Goal: Communication & Community: Answer question/provide support

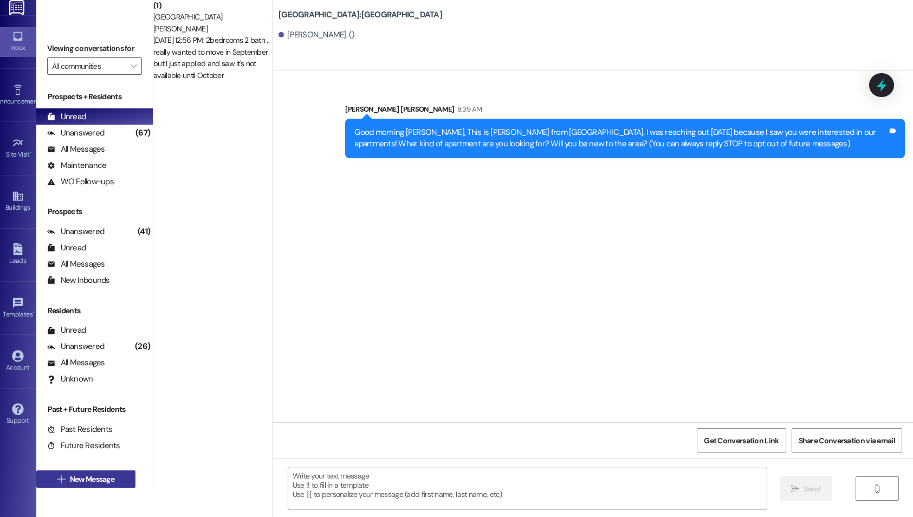
click at [82, 487] on button " New Message" at bounding box center [85, 478] width 99 height 17
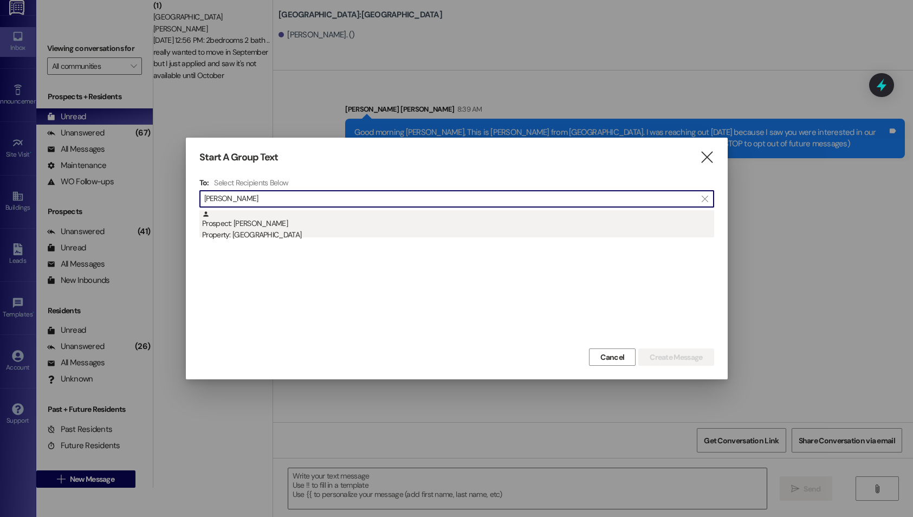
type input "[PERSON_NAME]"
click at [400, 227] on div "Prospect: [PERSON_NAME] Property: [GEOGRAPHIC_DATA]" at bounding box center [458, 225] width 512 height 31
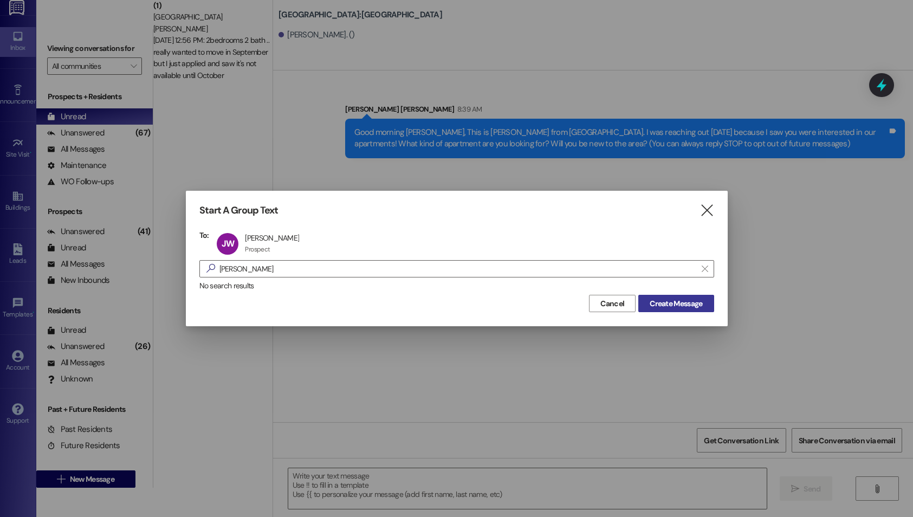
click at [659, 297] on button "Create Message" at bounding box center [675, 303] width 75 height 17
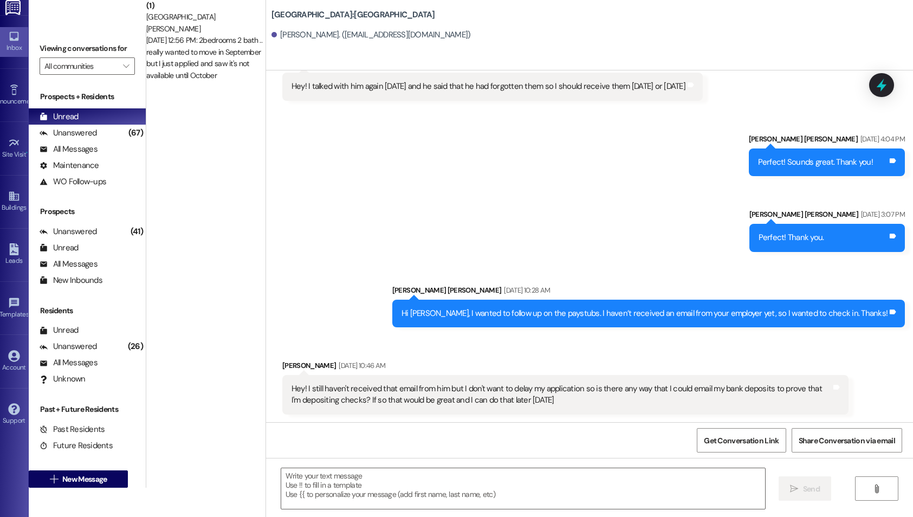
scroll to position [351, 0]
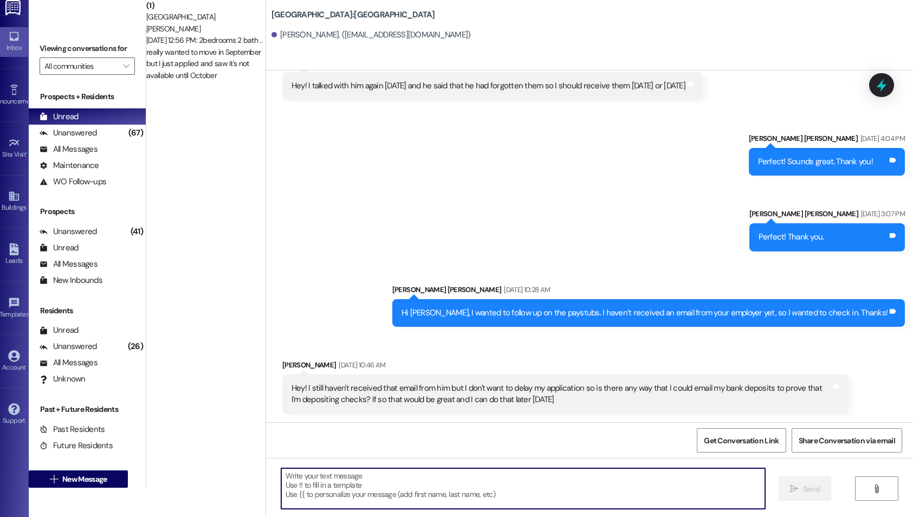
click at [670, 479] on textarea at bounding box center [523, 488] width 484 height 41
type textarea "Hi [PERSON_NAME], before"
drag, startPoint x: 346, startPoint y: 470, endPoint x: 261, endPoint y: 447, distance: 87.9
click at [262, 450] on div "( 1 ) [GEOGRAPHIC_DATA] [PERSON_NAME] [DATE] 12:56 PM: 2bedrooms 2 bath .. real…" at bounding box center [529, 258] width 766 height 517
paste textarea "Hi [PERSON_NAME], Great news! Your application has been approved. Before I send…"
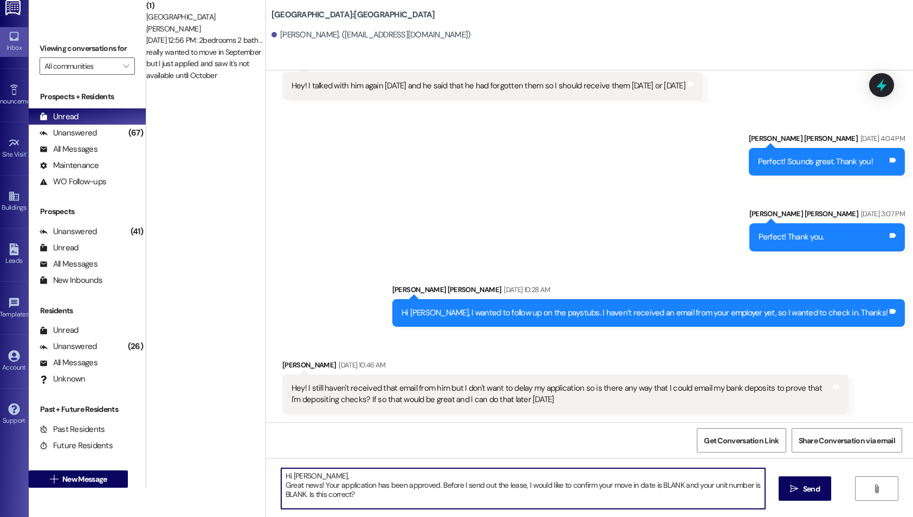
click at [325, 476] on textarea "Hi [PERSON_NAME], Great news! Your application has been approved. Before I send…" at bounding box center [523, 488] width 484 height 41
drag, startPoint x: 301, startPoint y: 485, endPoint x: 456, endPoint y: 485, distance: 155.5
click at [456, 485] on textarea "Hi [PERSON_NAME], Great news! Your application has been approved. Before I send…" at bounding box center [523, 488] width 484 height 41
drag, startPoint x: 521, startPoint y: 487, endPoint x: 542, endPoint y: 487, distance: 21.1
click at [542, 487] on textarea "Hi [PERSON_NAME], Before I send out the lease, I would like to confirm your mov…" at bounding box center [523, 488] width 484 height 41
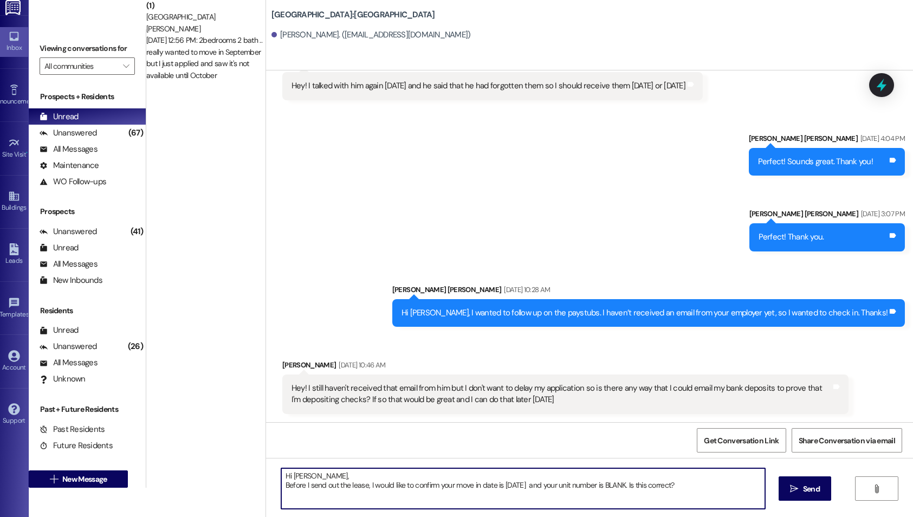
click at [523, 484] on textarea "Hi [PERSON_NAME], Before I send out the lease, I would like to confirm your mov…" at bounding box center [523, 488] width 484 height 41
drag, startPoint x: 673, startPoint y: 486, endPoint x: 692, endPoint y: 488, distance: 18.5
click at [692, 488] on textarea "Hi [PERSON_NAME], Before I send out the lease, I would like to confirm your mov…" at bounding box center [523, 488] width 484 height 41
type textarea "Hi [PERSON_NAME], Before I send out the lease, I would like to confirm your mov…"
click at [822, 495] on button " Send" at bounding box center [804, 488] width 53 height 24
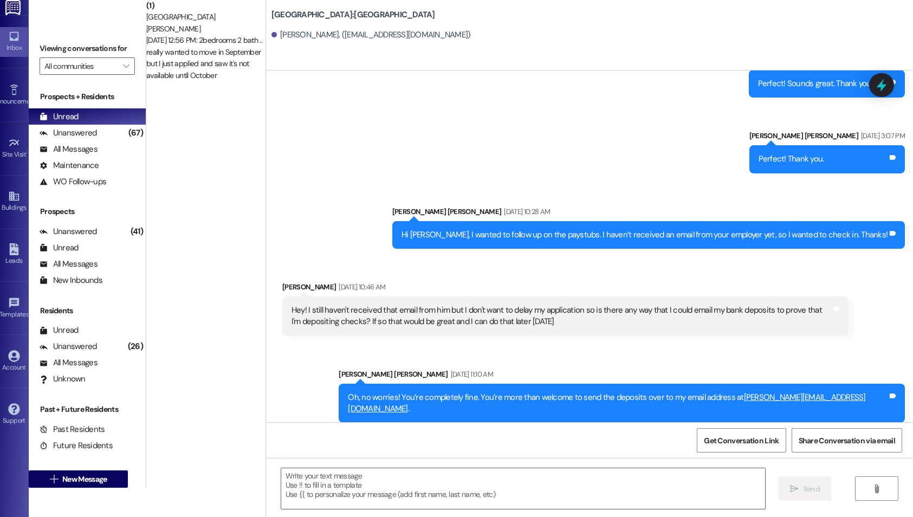
scroll to position [514, 0]
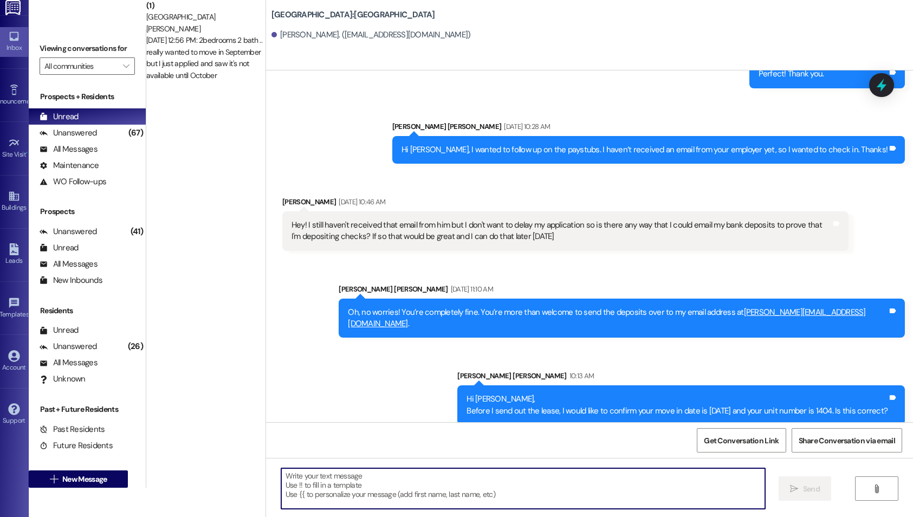
click at [444, 491] on textarea at bounding box center [523, 488] width 484 height 41
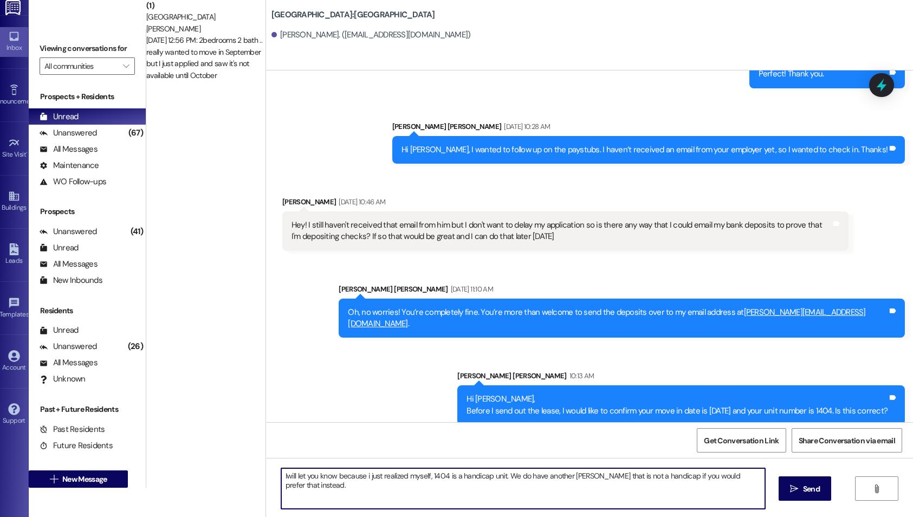
drag, startPoint x: 339, startPoint y: 488, endPoint x: 285, endPoint y: 469, distance: 56.9
click at [285, 469] on div "Iwill let you know because i just realized myself, 1404 is a handicap unit. We …" at bounding box center [589, 498] width 647 height 81
type textarea "I’ll let you know because I just realized that 1404 is a handicap unit. We do h…"
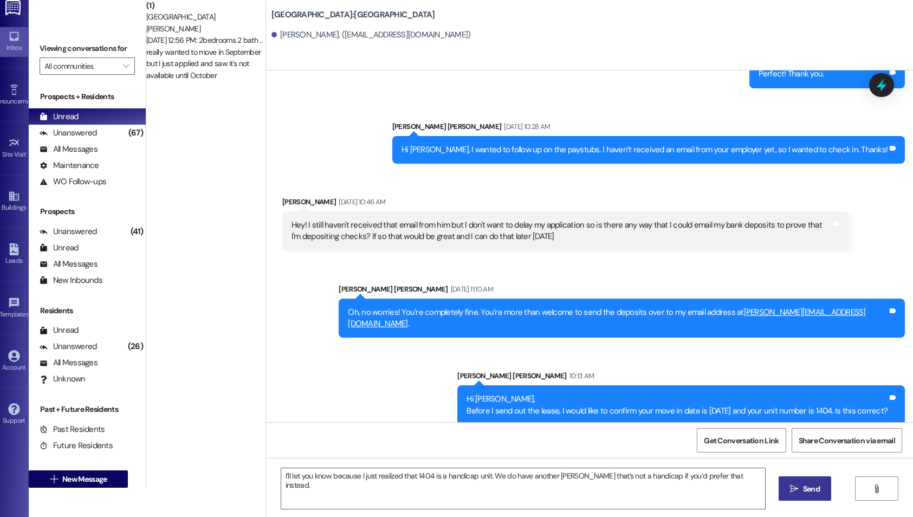
click at [806, 489] on span "Send" at bounding box center [811, 489] width 17 height 8
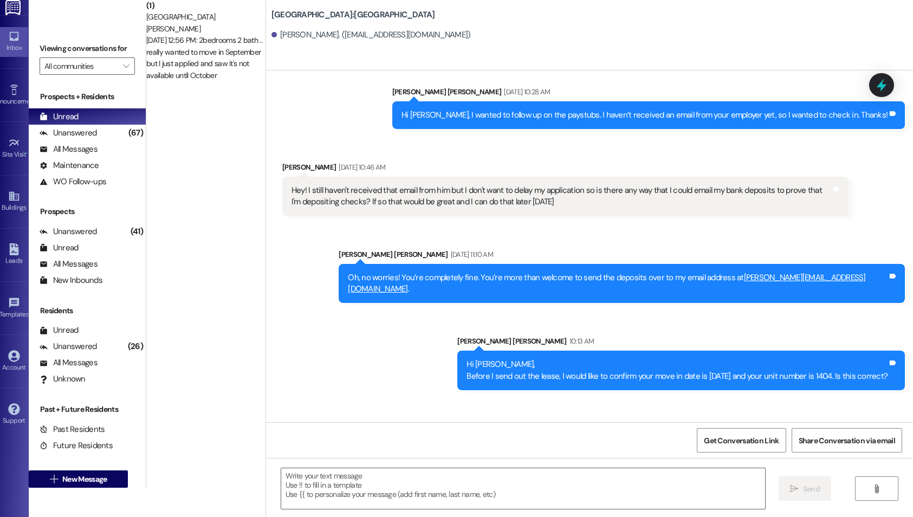
scroll to position [589, 0]
